Goal: Check status: Check status

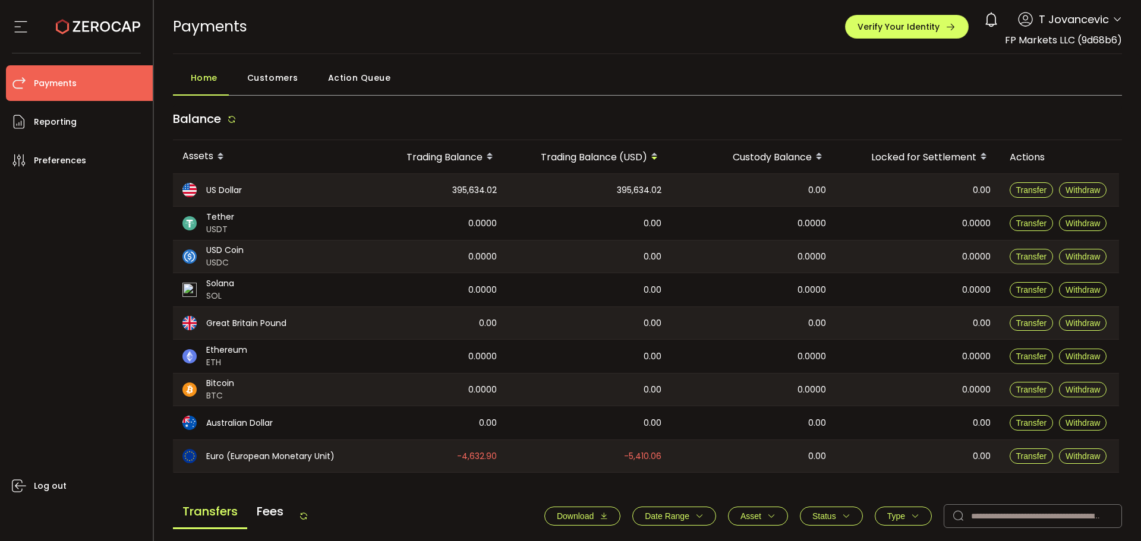
click at [345, 78] on span "Action Queue" at bounding box center [359, 78] width 63 height 24
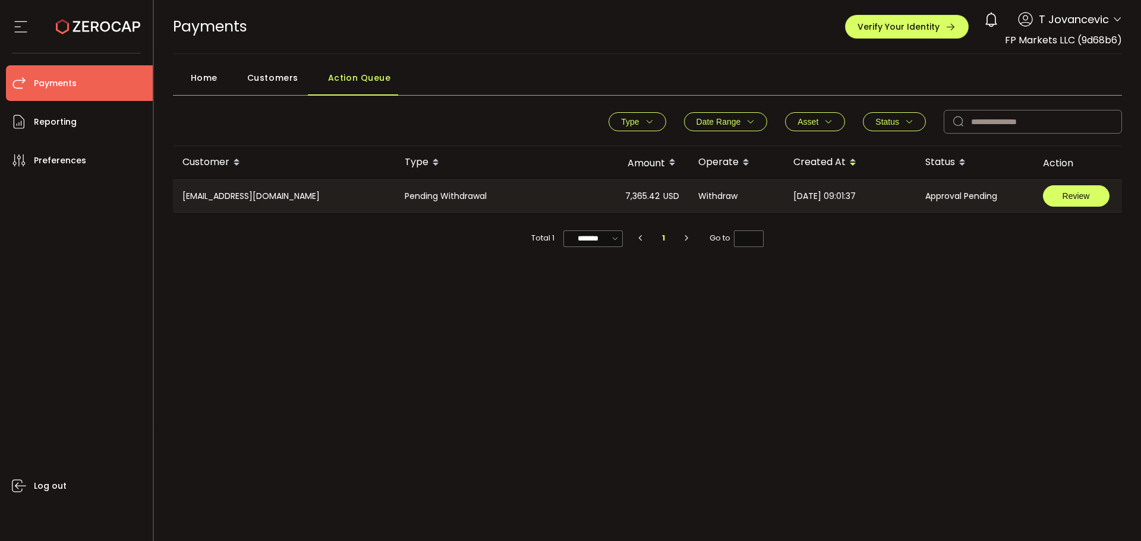
click at [1076, 199] on span "Review" at bounding box center [1075, 196] width 27 height 8
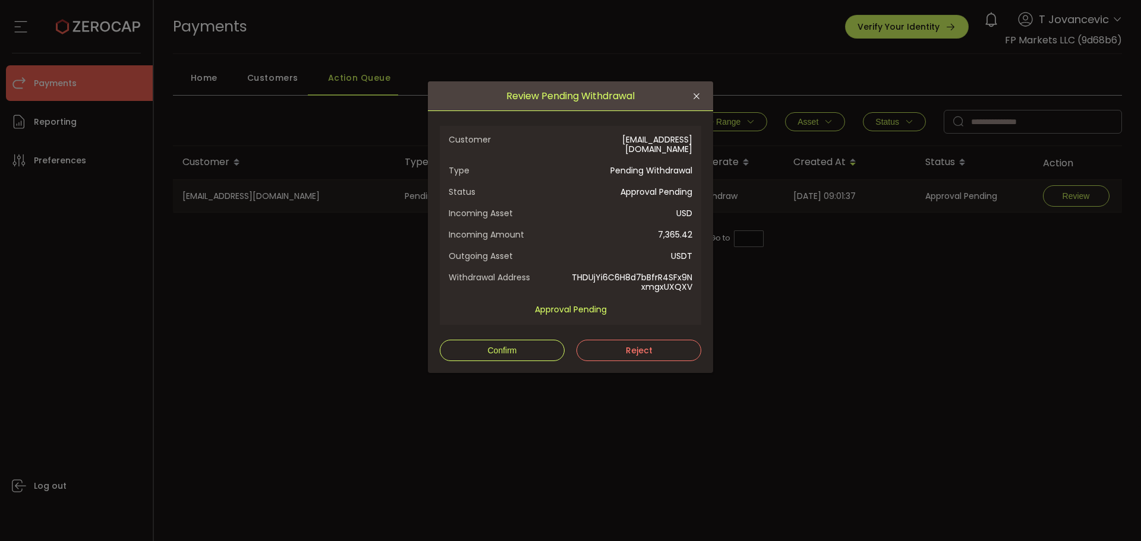
click at [548, 149] on span "Customer" at bounding box center [510, 144] width 122 height 19
click at [490, 349] on span "Confirm" at bounding box center [501, 351] width 29 height 10
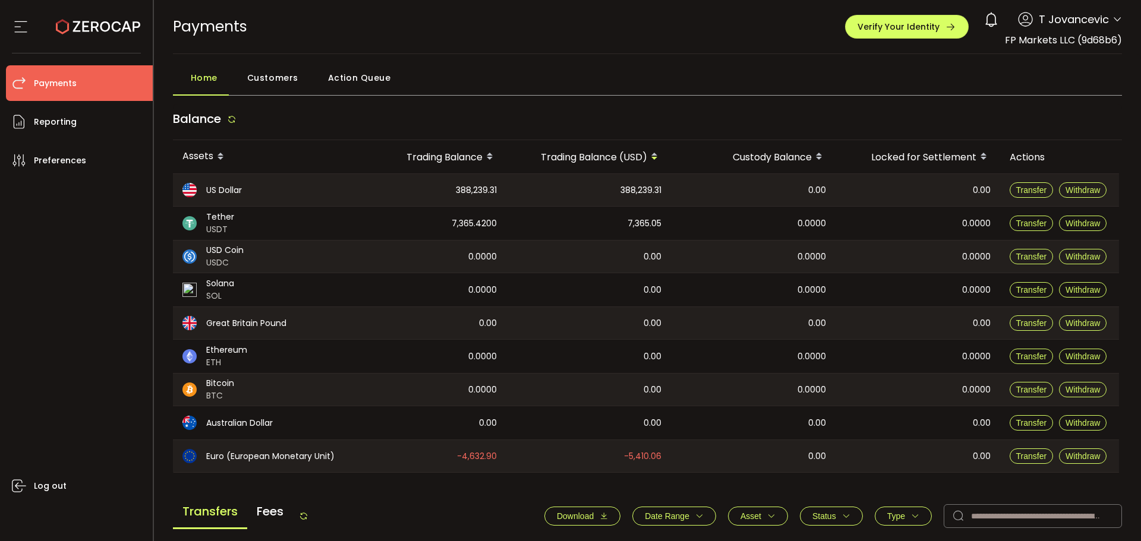
click at [359, 71] on span "Action Queue" at bounding box center [359, 78] width 63 height 24
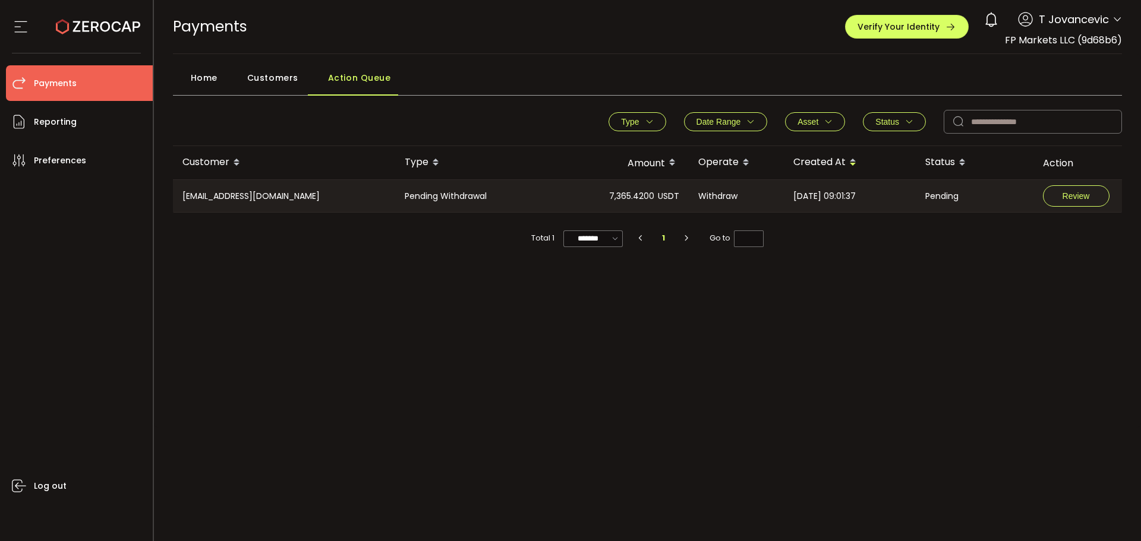
click at [564, 195] on div "7,365.4200 USDT" at bounding box center [608, 196] width 162 height 32
click at [1080, 190] on button "Review" at bounding box center [1076, 195] width 67 height 21
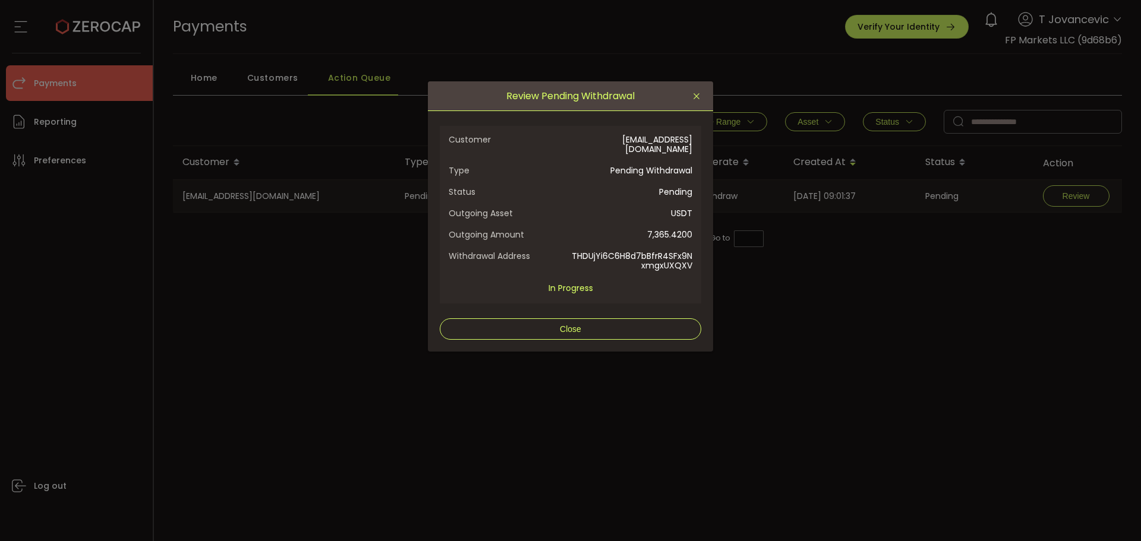
click at [693, 100] on icon "Close" at bounding box center [697, 97] width 10 height 10
